Goal: Browse casually: Explore the website without a specific task or goal

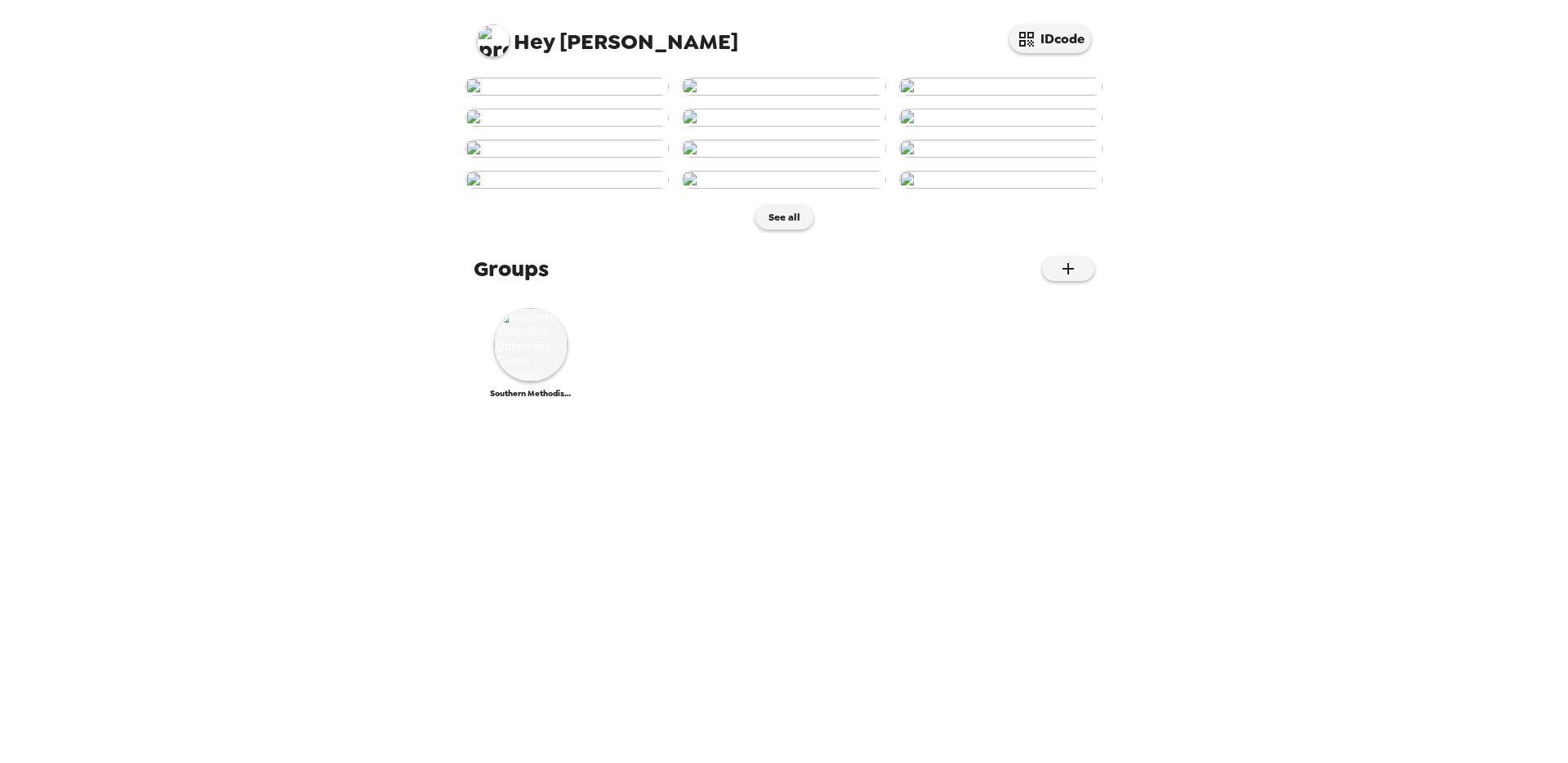
scroll to position [605, 0]
click at [779, 229] on button "See all" at bounding box center [784, 217] width 58 height 25
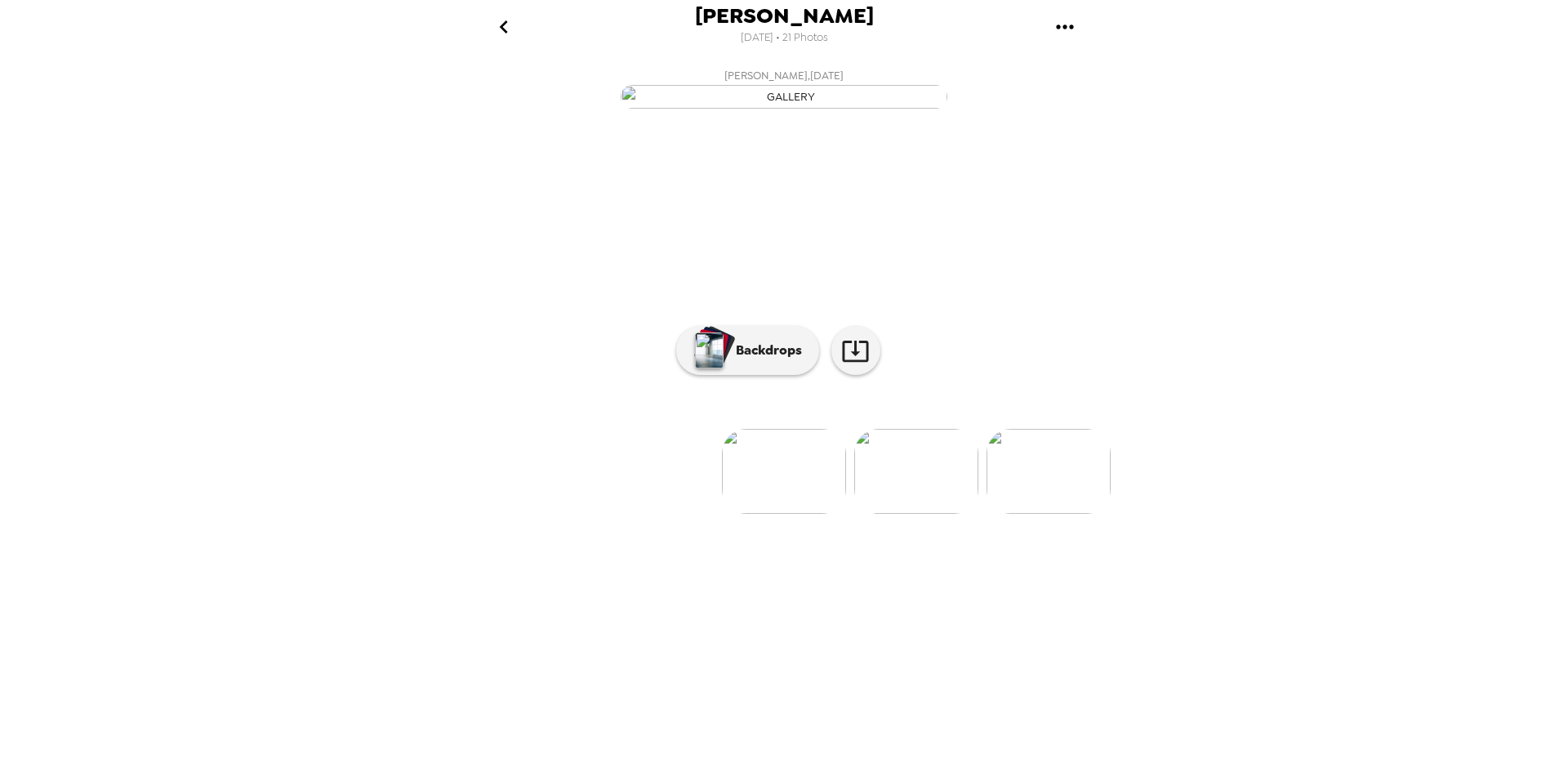
click at [915, 513] on img at bounding box center [916, 471] width 124 height 85
click at [742, 360] on p "Backdrops" at bounding box center [765, 350] width 75 height 19
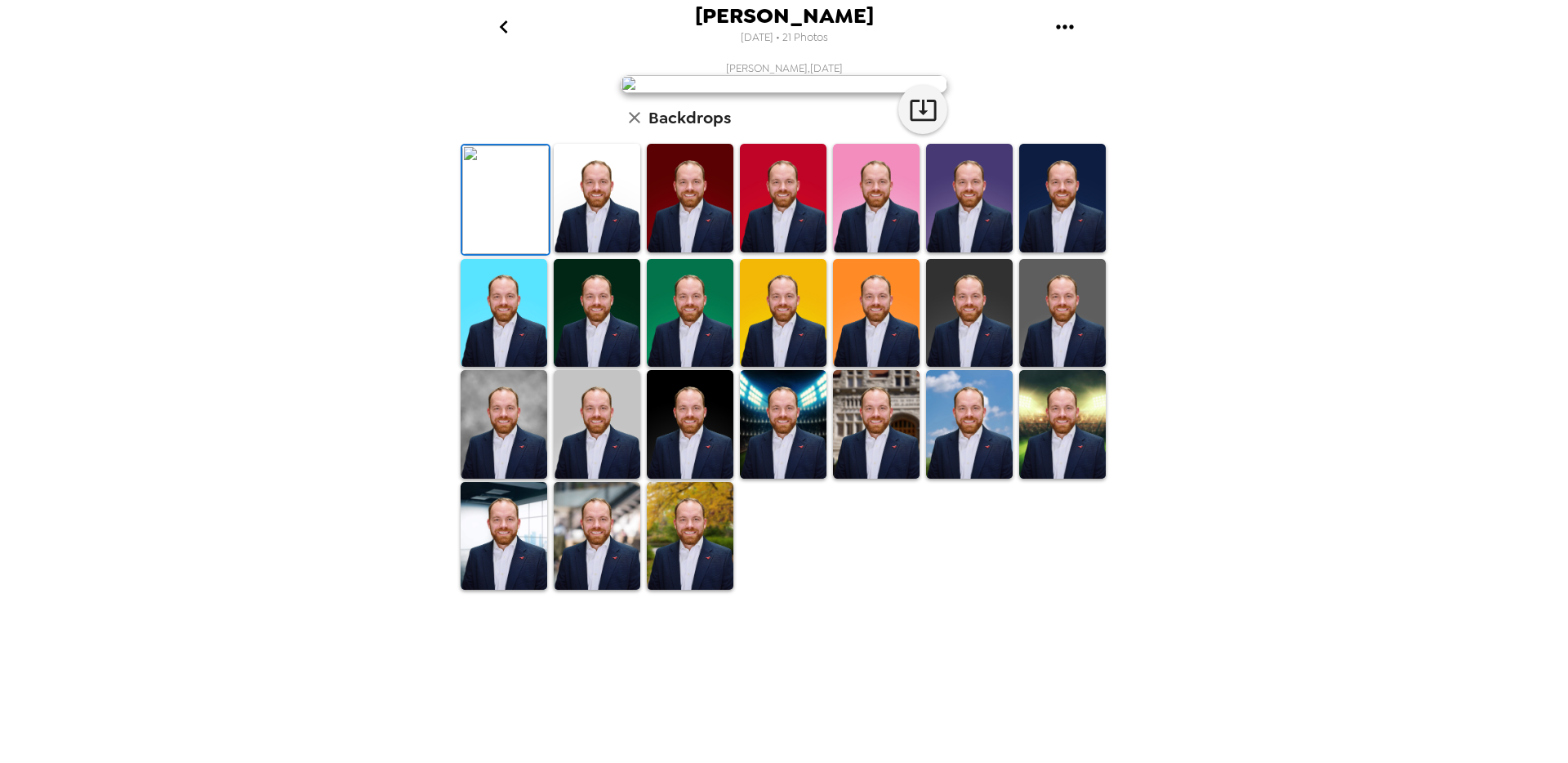
scroll to position [218, 0]
click at [603, 478] on img at bounding box center [597, 424] width 87 height 109
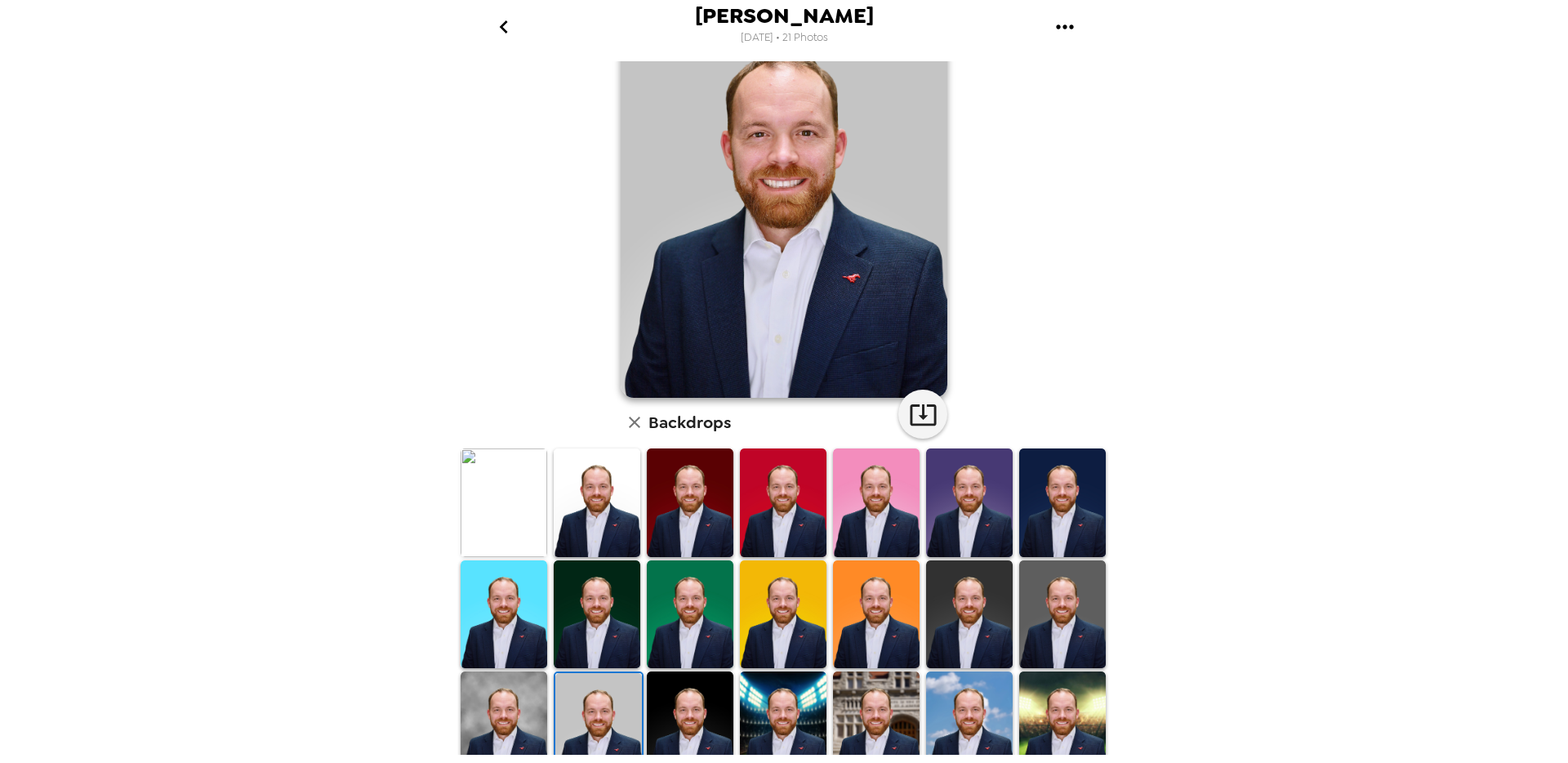
scroll to position [0, 0]
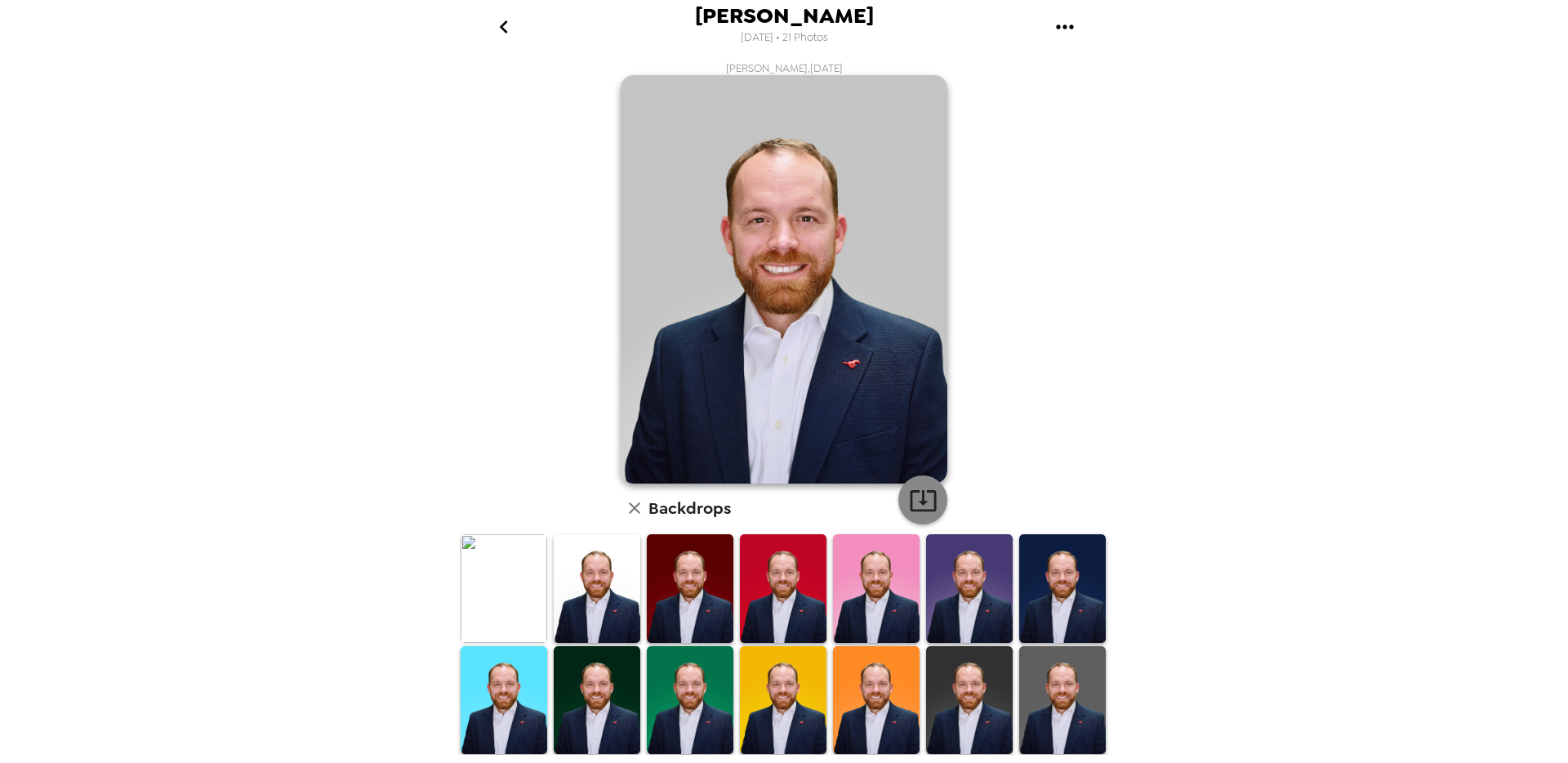
click at [916, 496] on icon "button" at bounding box center [923, 500] width 26 height 21
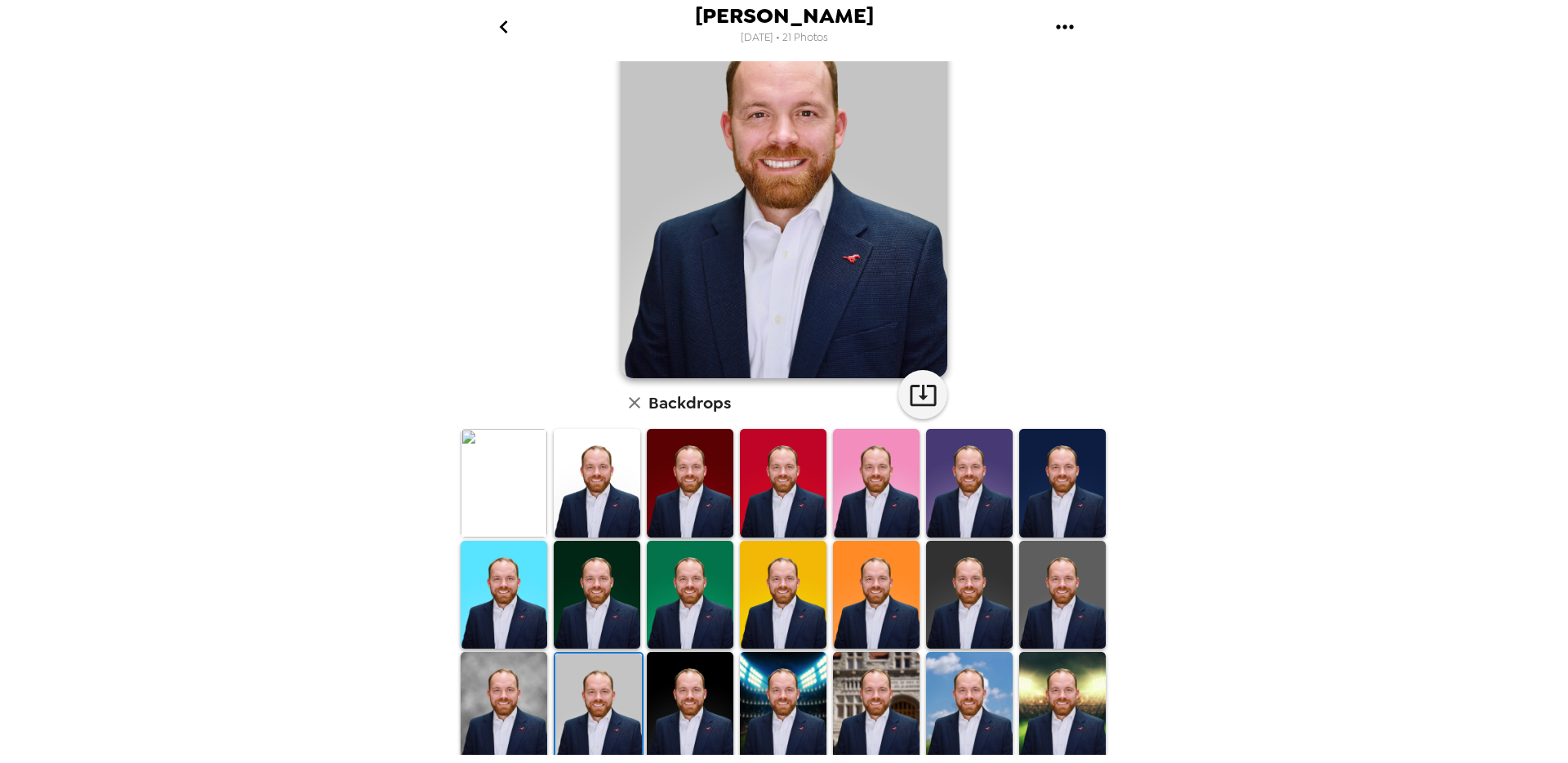
scroll to position [218, 0]
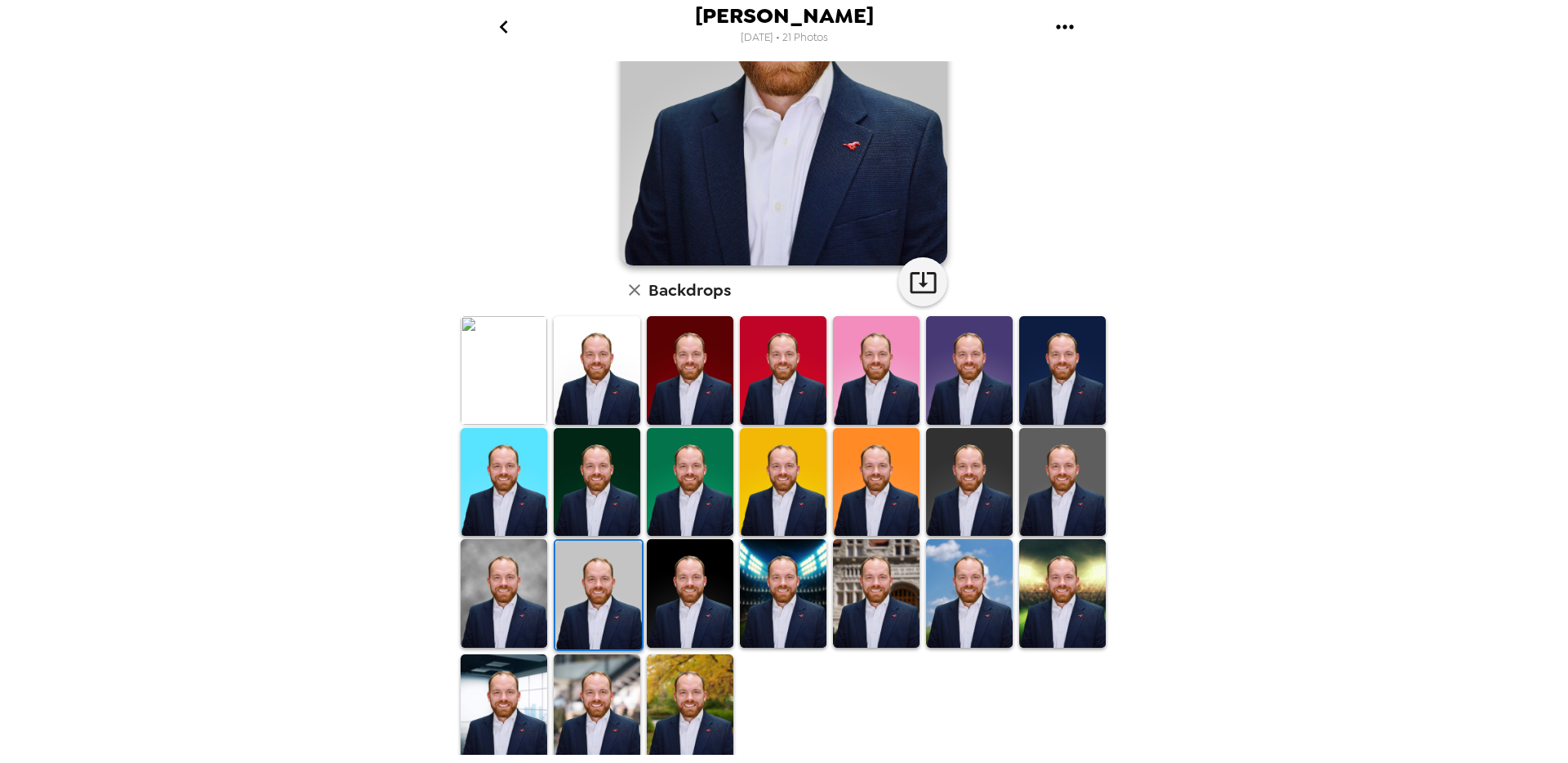
click at [522, 684] on img at bounding box center [504, 709] width 87 height 109
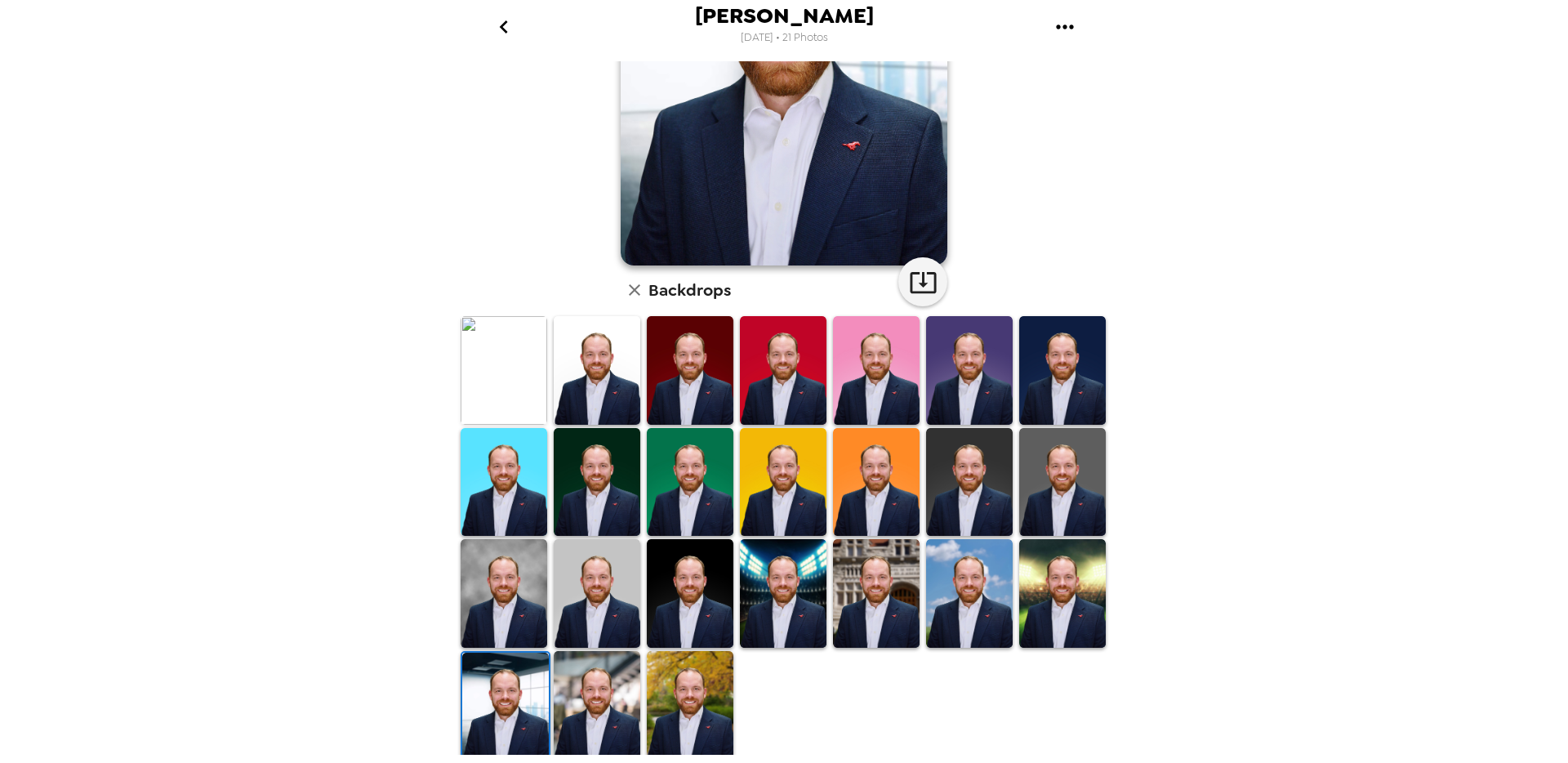
click at [593, 687] on img at bounding box center [597, 705] width 87 height 109
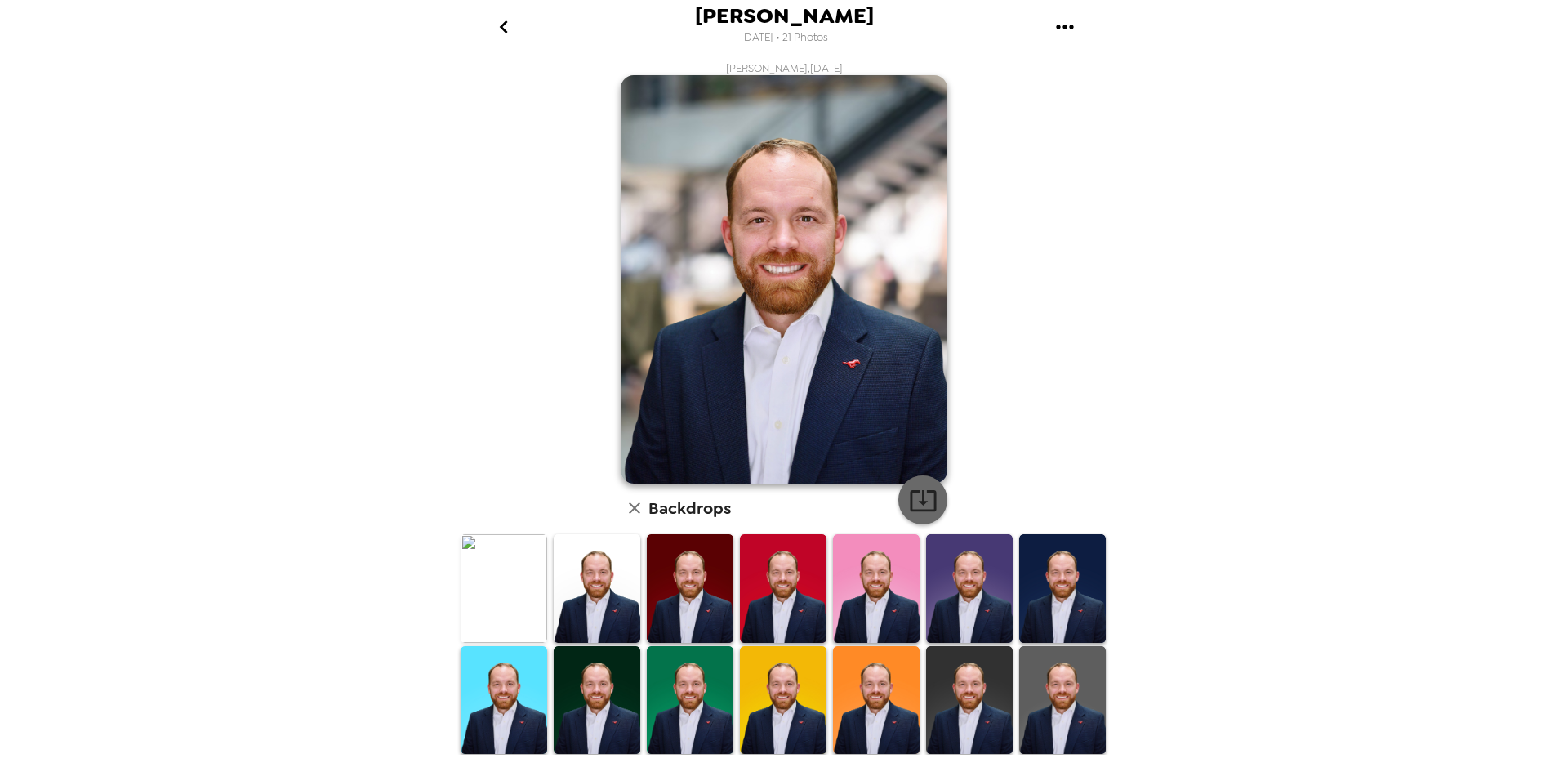
click at [928, 491] on icon "button" at bounding box center [923, 500] width 26 height 21
click at [499, 27] on icon "go back" at bounding box center [504, 27] width 26 height 26
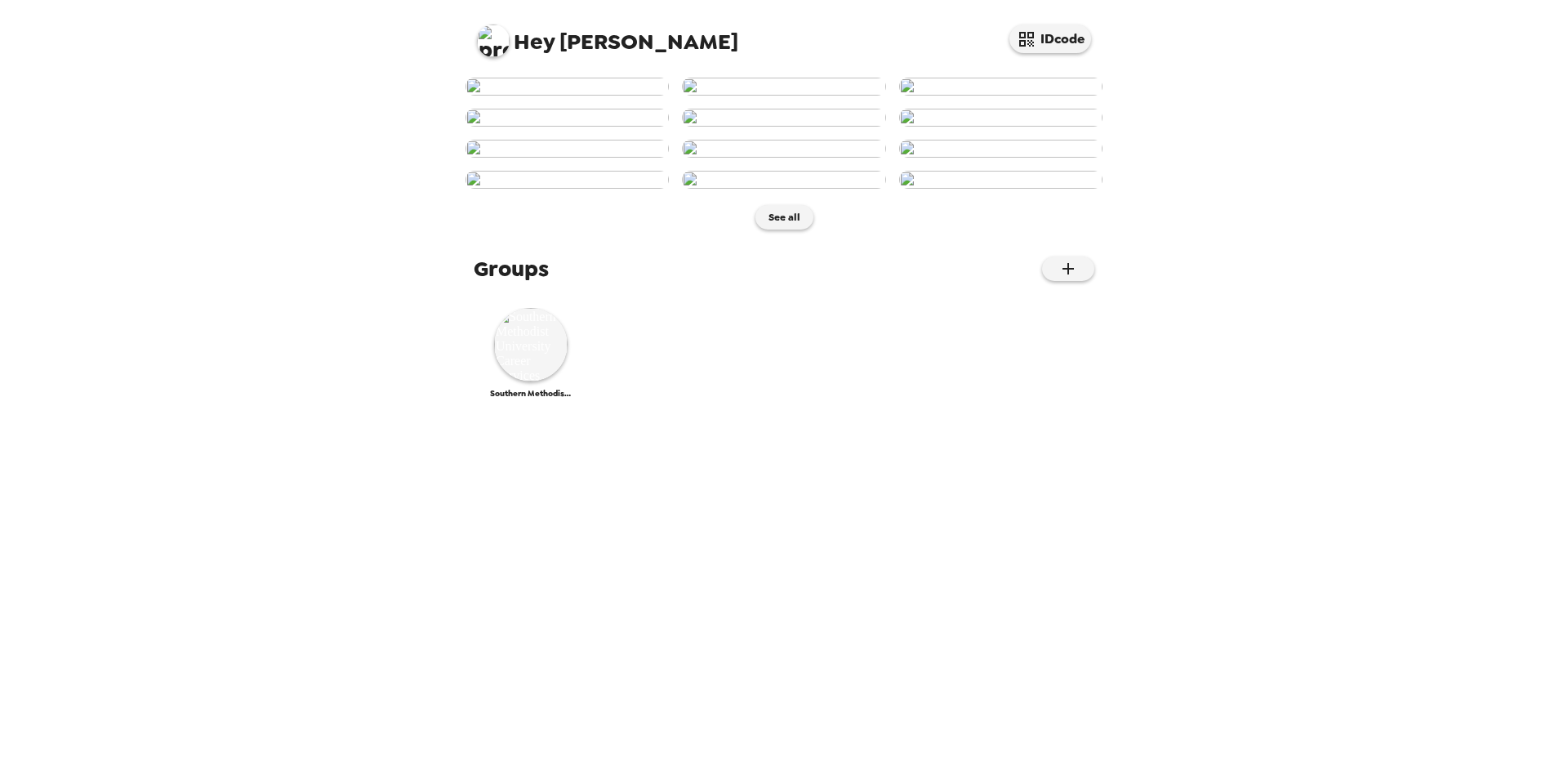
scroll to position [605, 0]
click at [767, 229] on button "See all" at bounding box center [784, 217] width 58 height 25
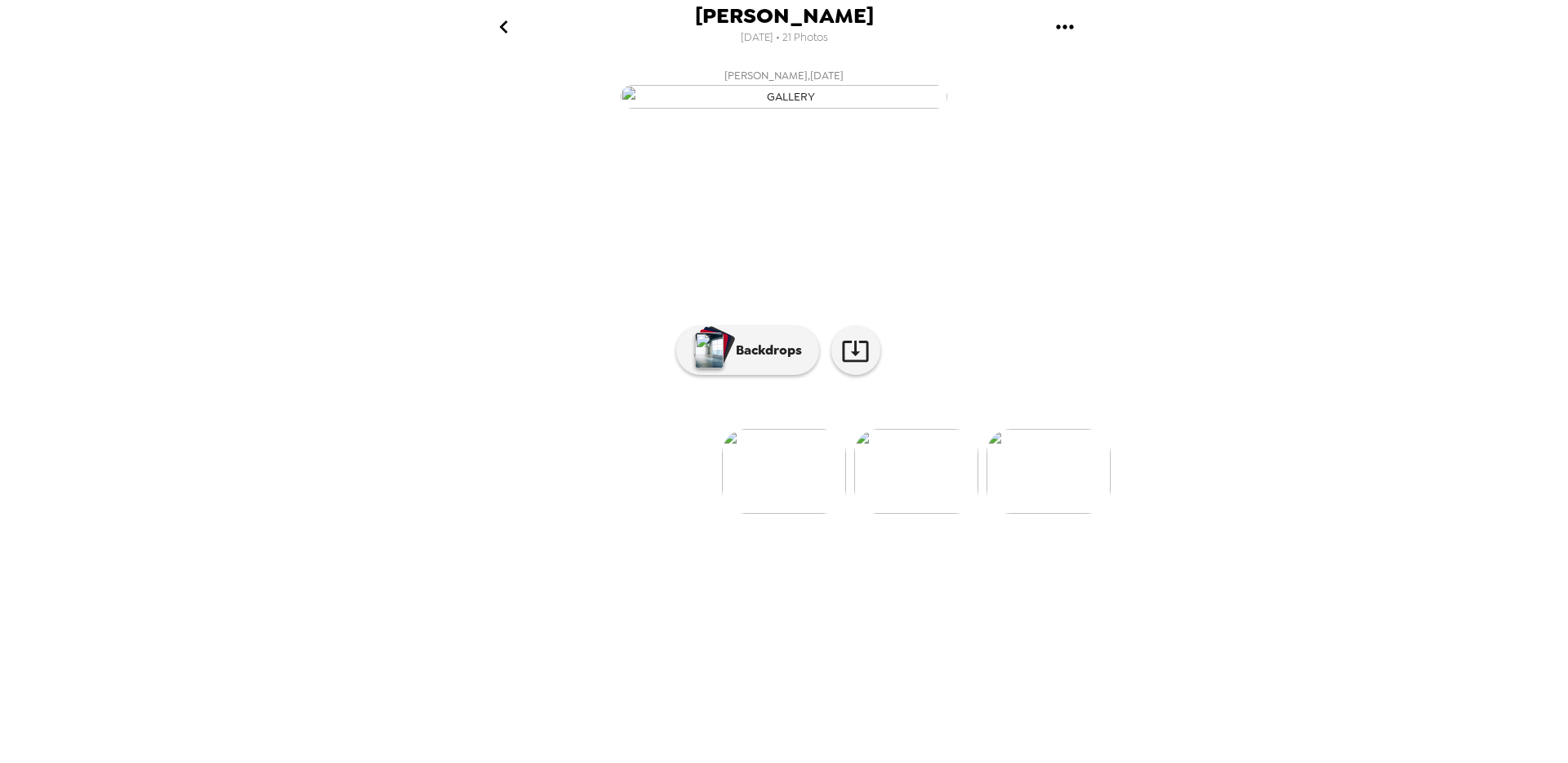
click at [910, 513] on img at bounding box center [916, 471] width 124 height 85
click at [819, 513] on div at bounding box center [784, 444] width 654 height 139
click at [841, 513] on div at bounding box center [784, 444] width 654 height 139
click at [684, 513] on img at bounding box center [652, 471] width 124 height 85
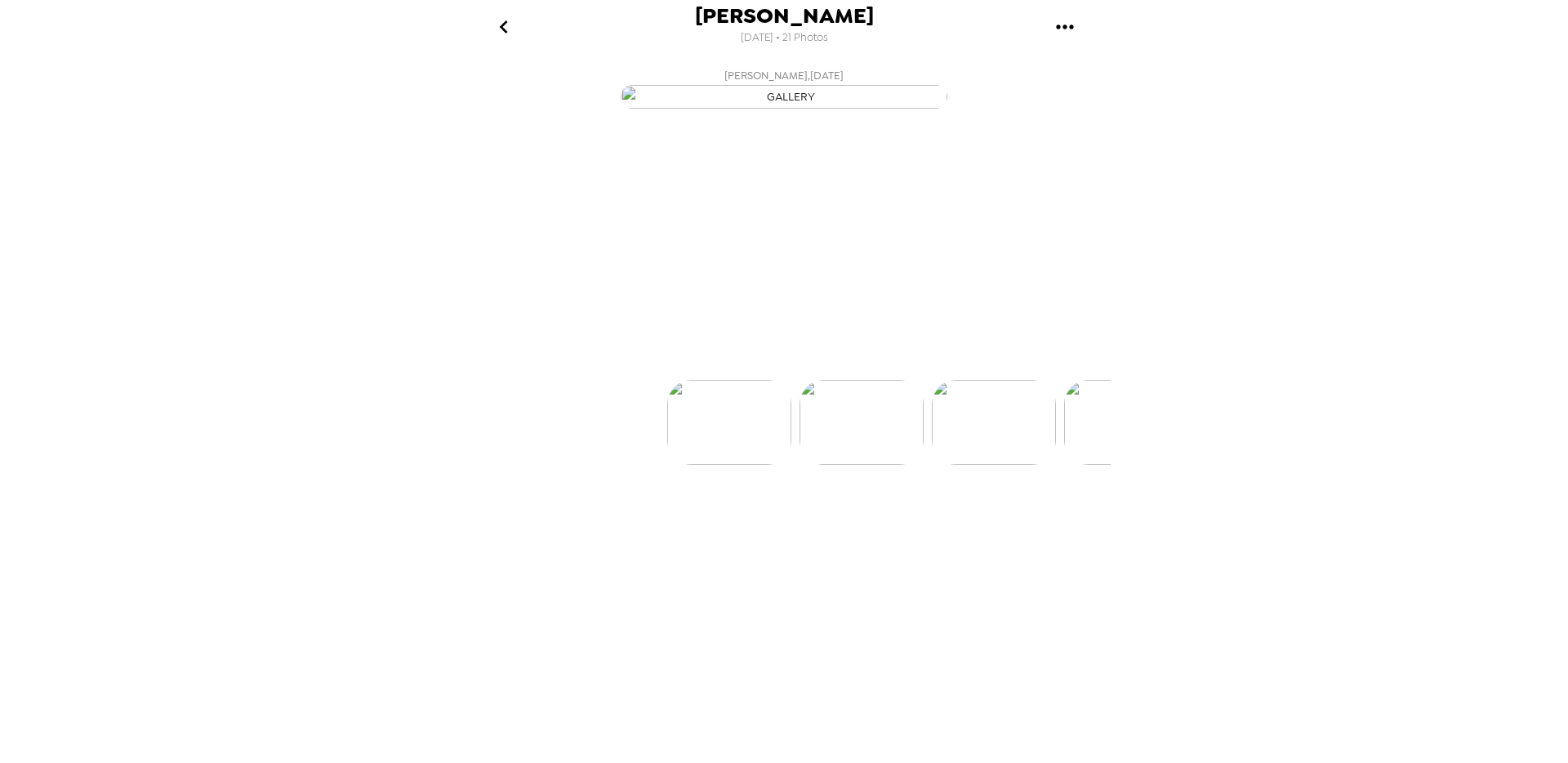
scroll to position [0, 0]
click at [941, 513] on img at bounding box center [916, 471] width 124 height 85
click at [911, 513] on img at bounding box center [916, 471] width 124 height 85
click at [928, 513] on div at bounding box center [784, 444] width 654 height 139
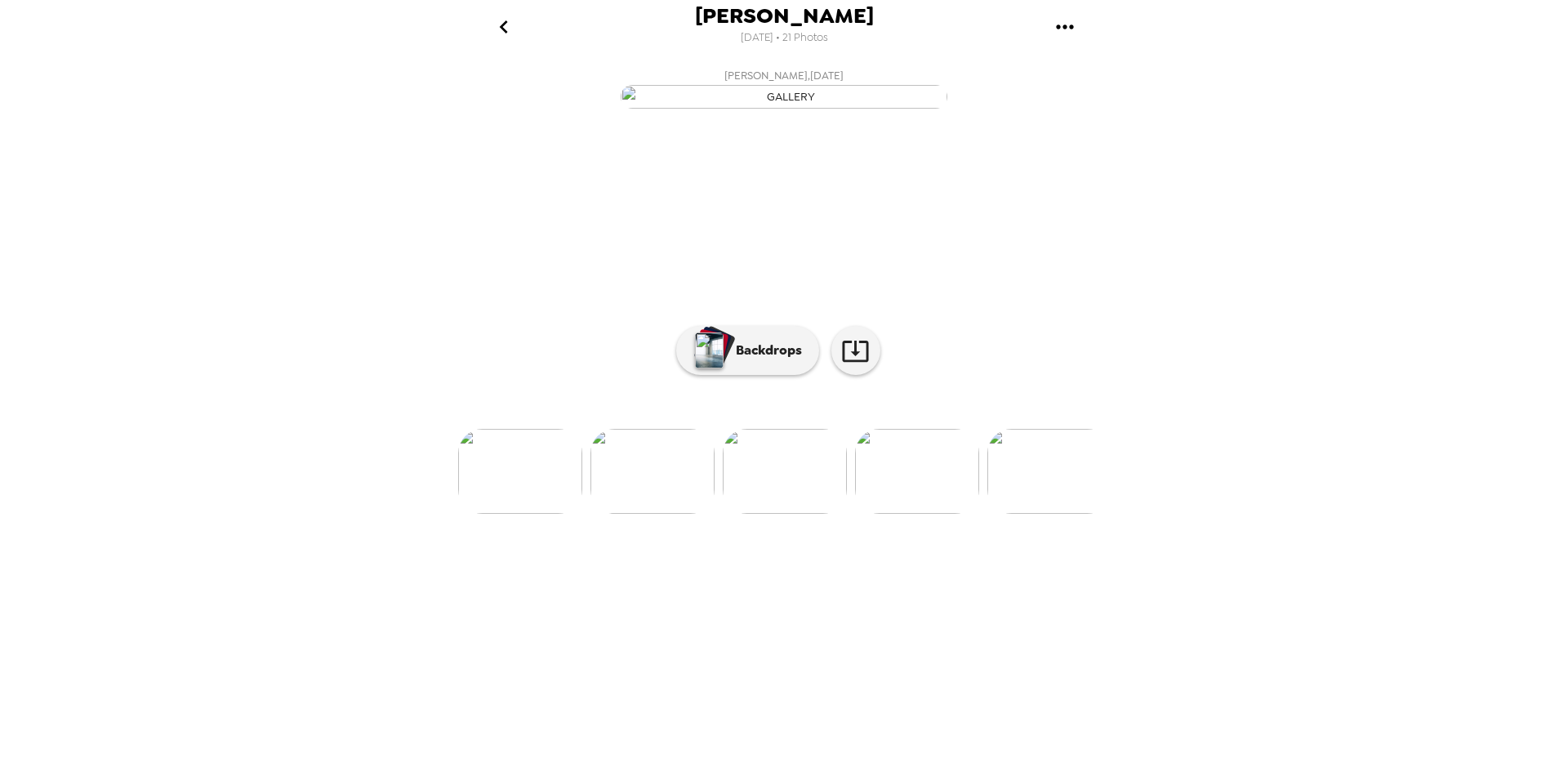
drag, startPoint x: 905, startPoint y: 673, endPoint x: 937, endPoint y: 667, distance: 32.6
click at [905, 513] on img at bounding box center [917, 471] width 124 height 85
click at [930, 513] on img at bounding box center [917, 471] width 124 height 85
click at [937, 513] on img at bounding box center [918, 471] width 124 height 85
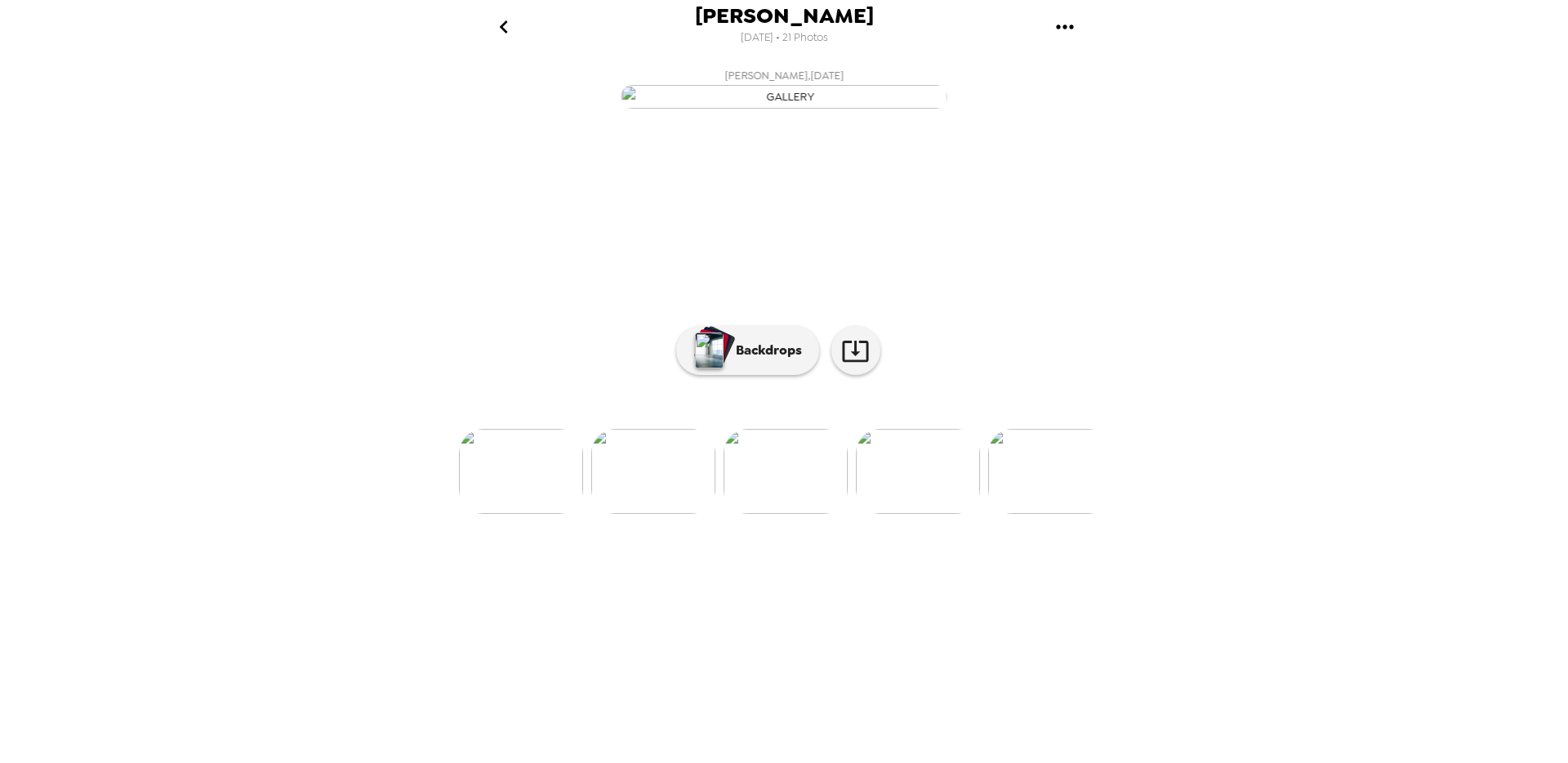
click at [949, 513] on img at bounding box center [918, 471] width 124 height 85
click at [923, 513] on img at bounding box center [918, 471] width 124 height 85
click at [923, 513] on img at bounding box center [919, 471] width 124 height 85
click at [923, 464] on img at bounding box center [919, 422] width 124 height 85
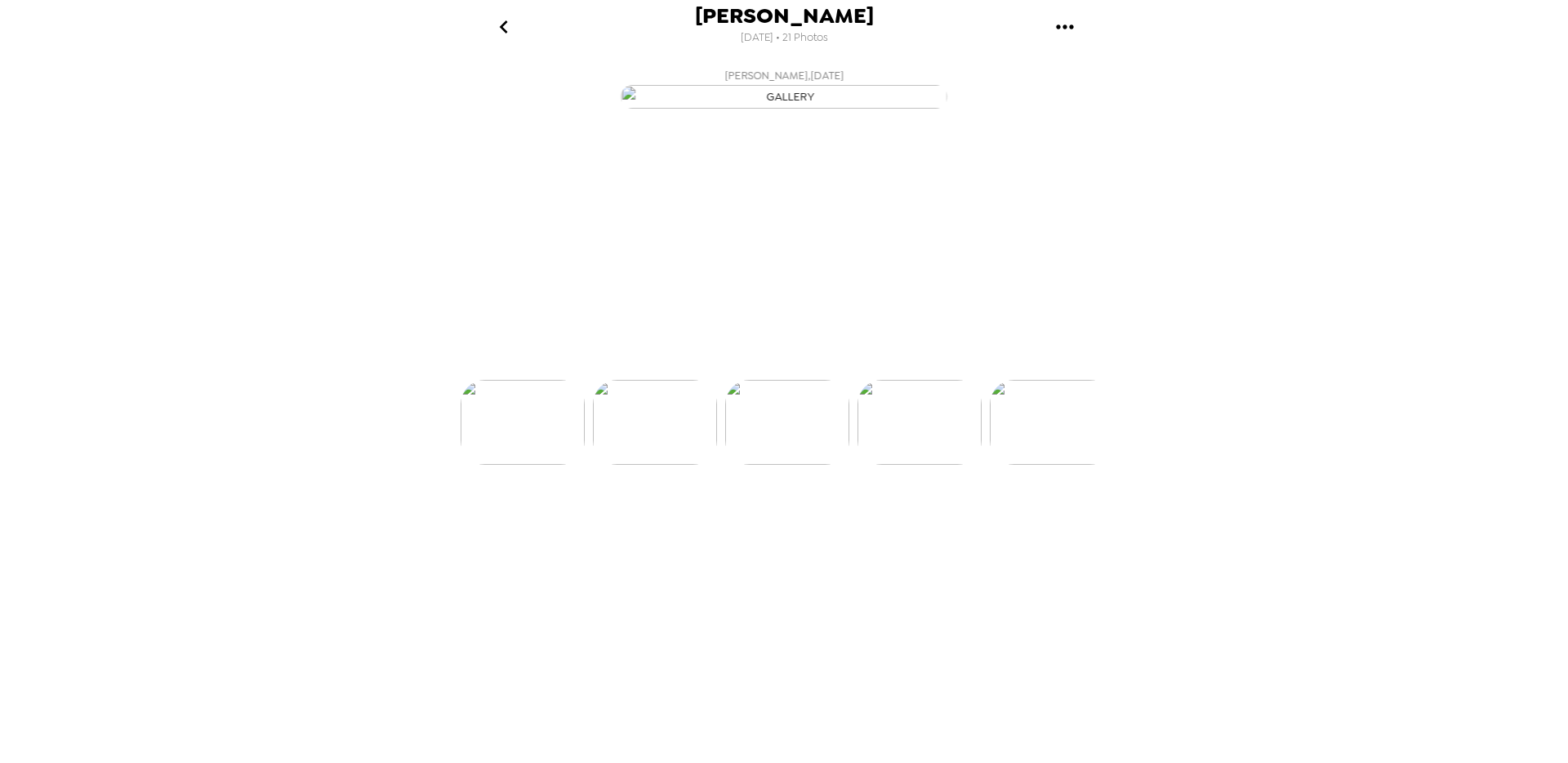
scroll to position [0, 1320]
click at [923, 513] on img at bounding box center [919, 471] width 124 height 85
click at [923, 464] on img at bounding box center [920, 422] width 124 height 85
click at [924, 513] on img at bounding box center [920, 471] width 124 height 85
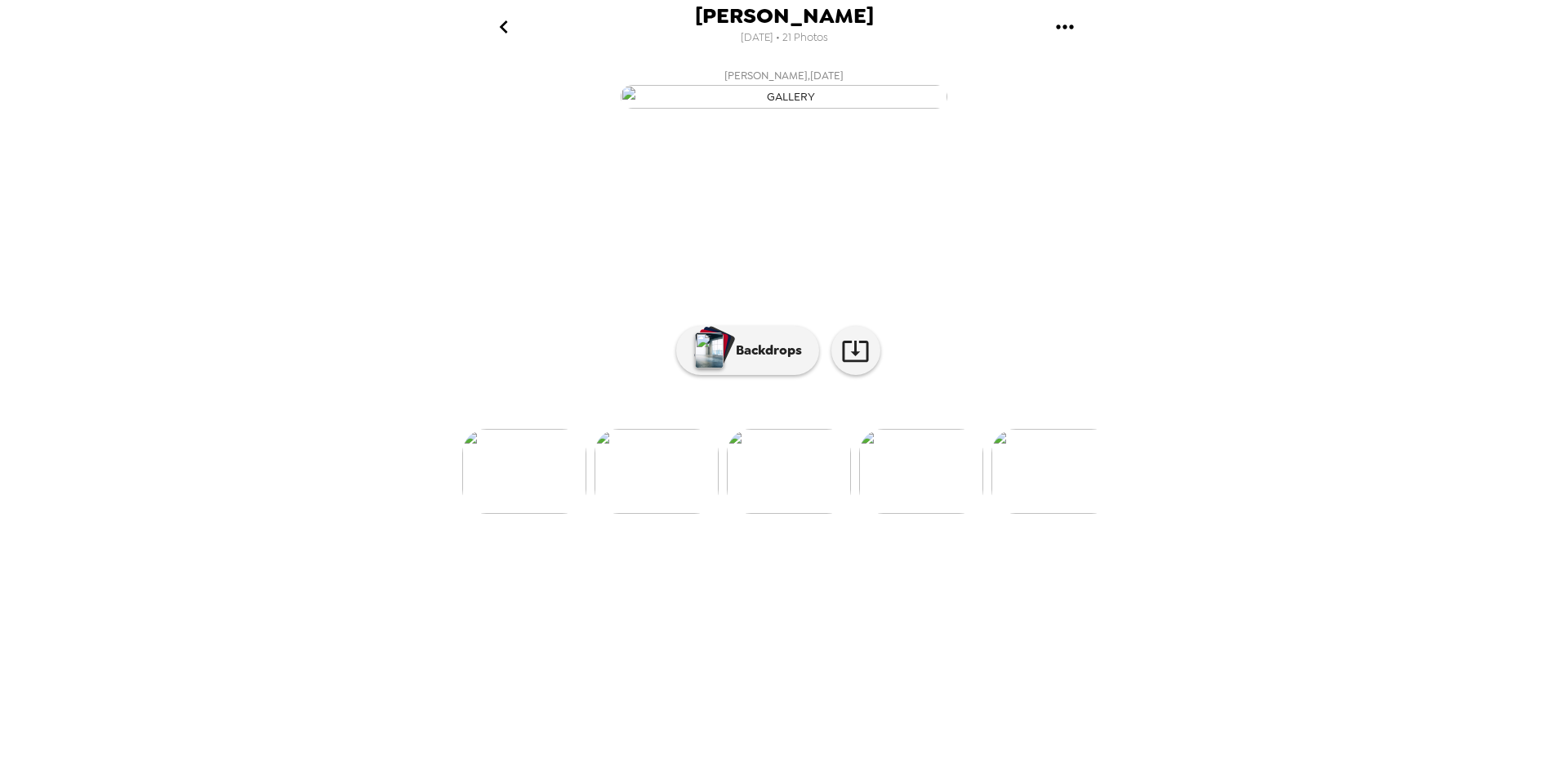
click at [924, 513] on img at bounding box center [921, 471] width 124 height 85
click at [924, 464] on img at bounding box center [921, 422] width 124 height 85
click at [924, 464] on img at bounding box center [922, 422] width 124 height 85
click at [924, 513] on img at bounding box center [922, 471] width 124 height 85
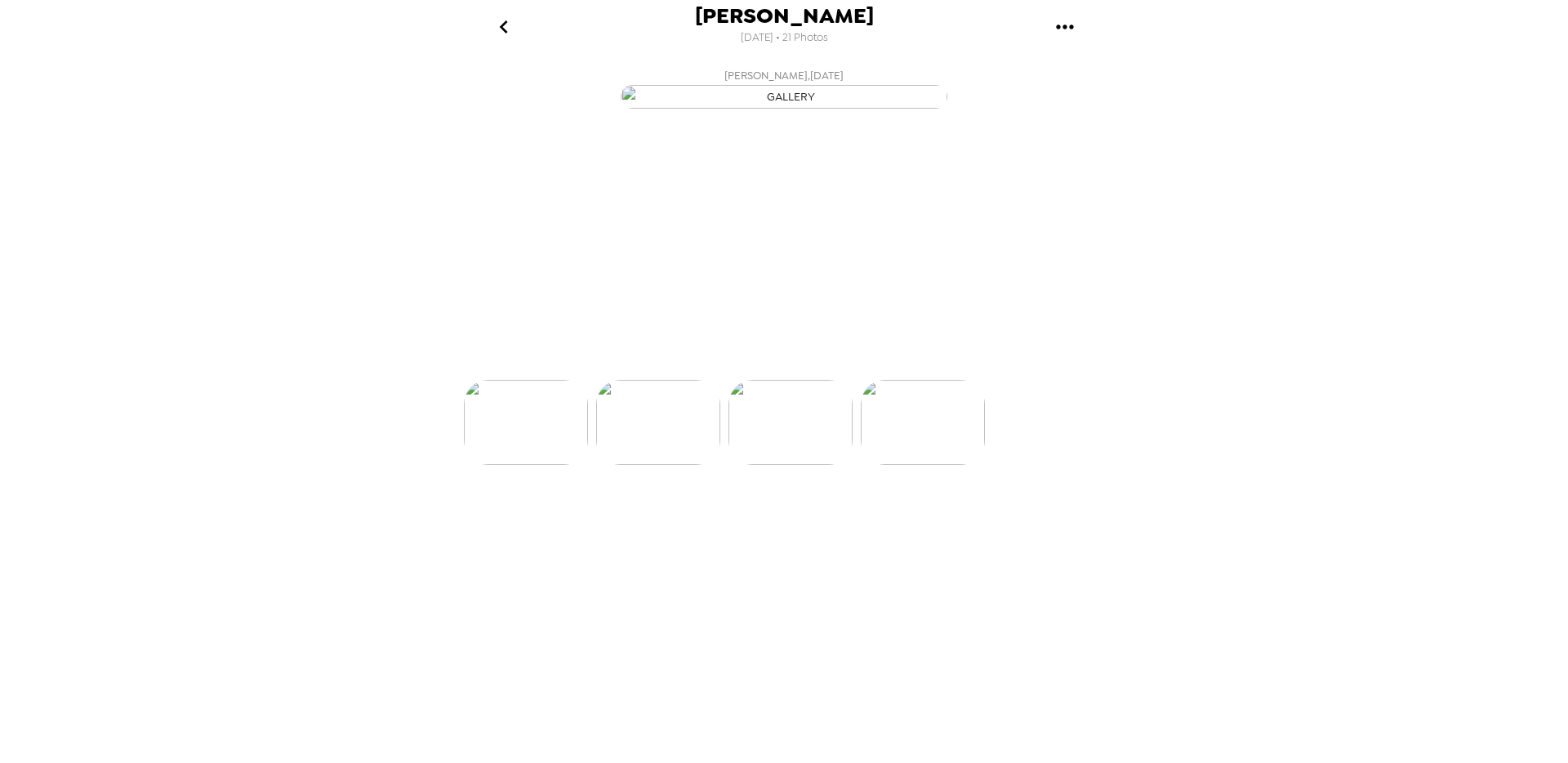
click at [924, 464] on img at bounding box center [923, 422] width 124 height 85
click at [924, 513] on li at bounding box center [923, 471] width 124 height 85
click at [502, 27] on icon "go back" at bounding box center [502, 27] width 8 height 13
